Goal: Transaction & Acquisition: Subscribe to service/newsletter

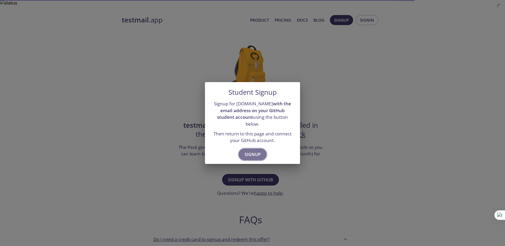
click at [254, 151] on span "Signup" at bounding box center [253, 154] width 16 height 7
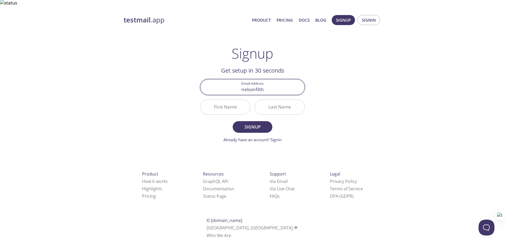
type input "[EMAIL_ADDRESS][DOMAIN_NAME]"
click at [220, 101] on input "First Name" at bounding box center [226, 107] width 50 height 15
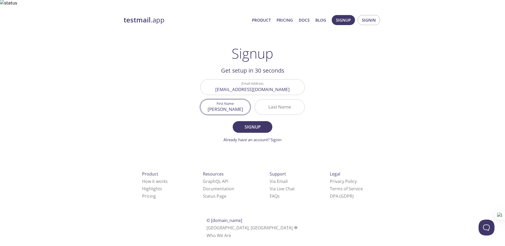
type input "[PERSON_NAME]"
click at [249, 123] on span "Signup" at bounding box center [253, 126] width 28 height 7
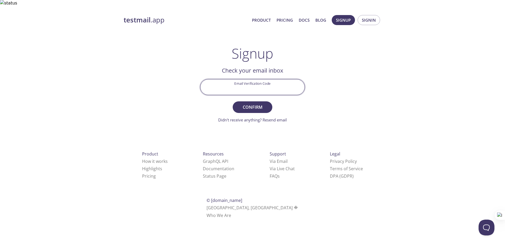
click at [256, 83] on input "Email Verification Code" at bounding box center [253, 87] width 104 height 15
paste input "PN5NAMF"
type input "PN5NAMF"
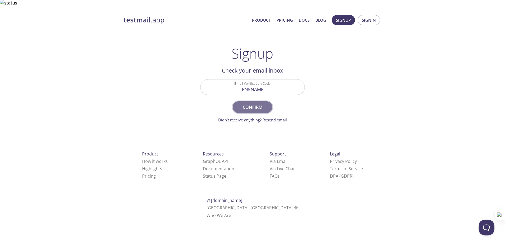
click at [252, 104] on span "Confirm" at bounding box center [253, 107] width 28 height 7
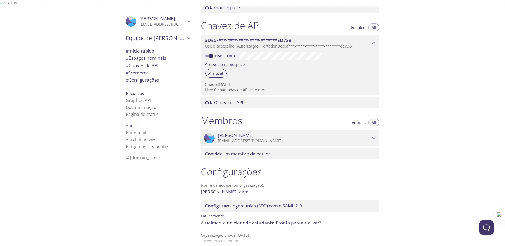
scroll to position [110, 0]
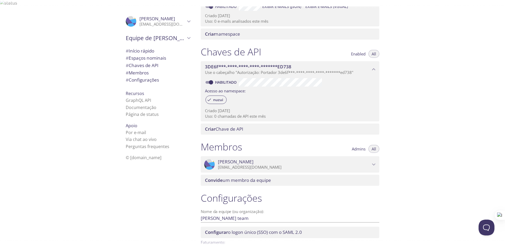
click at [150, 77] on span "# Configurações" at bounding box center [142, 80] width 33 height 6
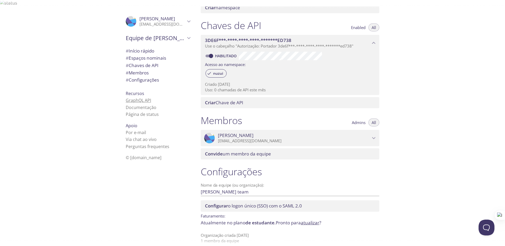
click at [137, 98] on link "GraphQL API" at bounding box center [138, 101] width 25 height 6
click at [239, 133] on span "Nelson Carvalho" at bounding box center [236, 136] width 36 height 6
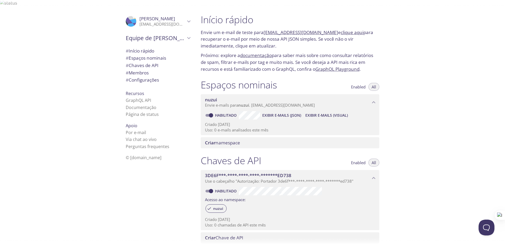
scroll to position [0, 0]
click at [251, 53] on link "documentação" at bounding box center [256, 56] width 32 height 6
